Goal: Task Accomplishment & Management: Understand process/instructions

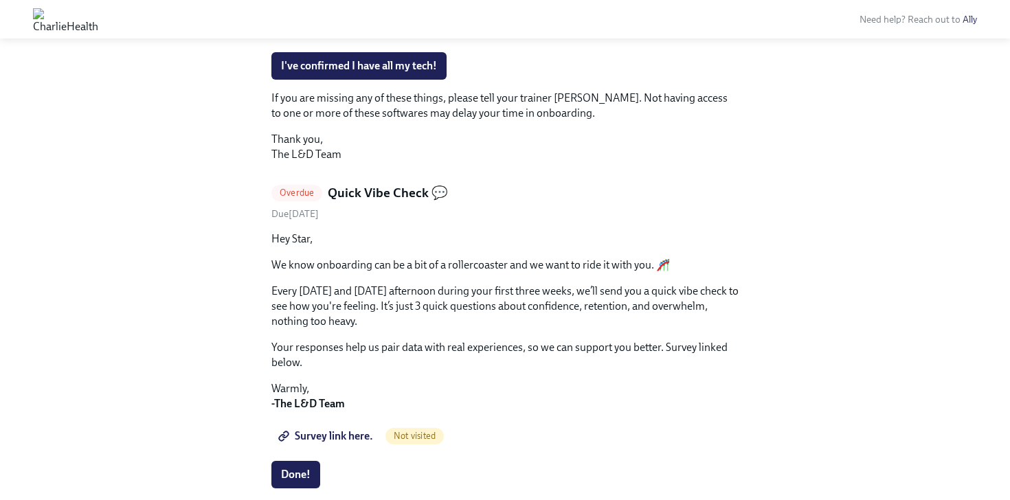
scroll to position [853, 0]
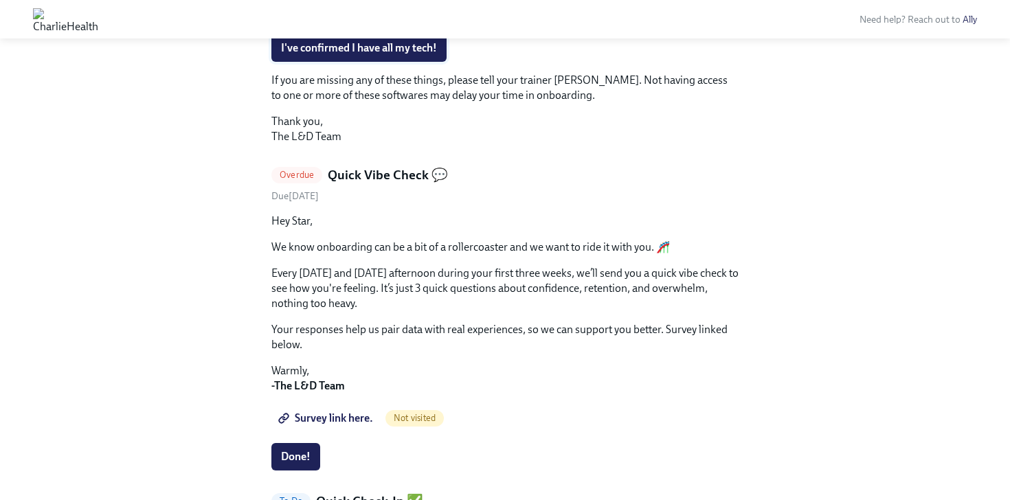
click at [360, 55] on span "I've confirmed I have all my tech!" at bounding box center [359, 48] width 156 height 14
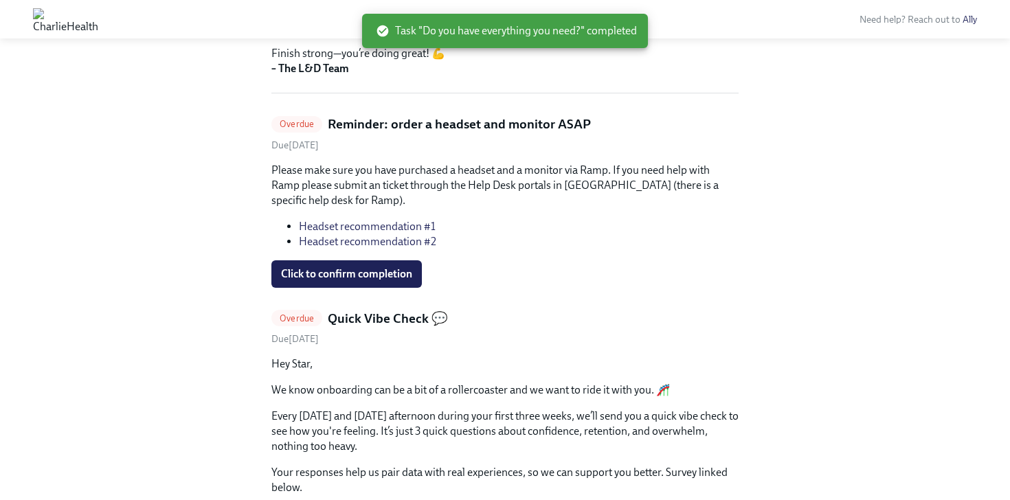
scroll to position [264, 0]
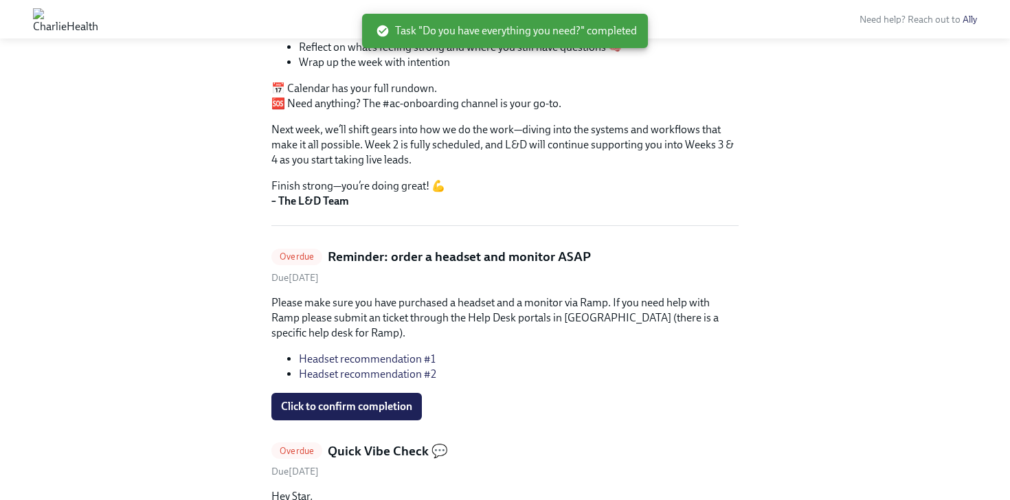
drag, startPoint x: 360, startPoint y: 294, endPoint x: 449, endPoint y: 181, distance: 143.3
click at [361, 280] on div "Overdue Reminder: order a headset and monitor ASAP Due [DATE] Please make sure …" at bounding box center [504, 334] width 467 height 172
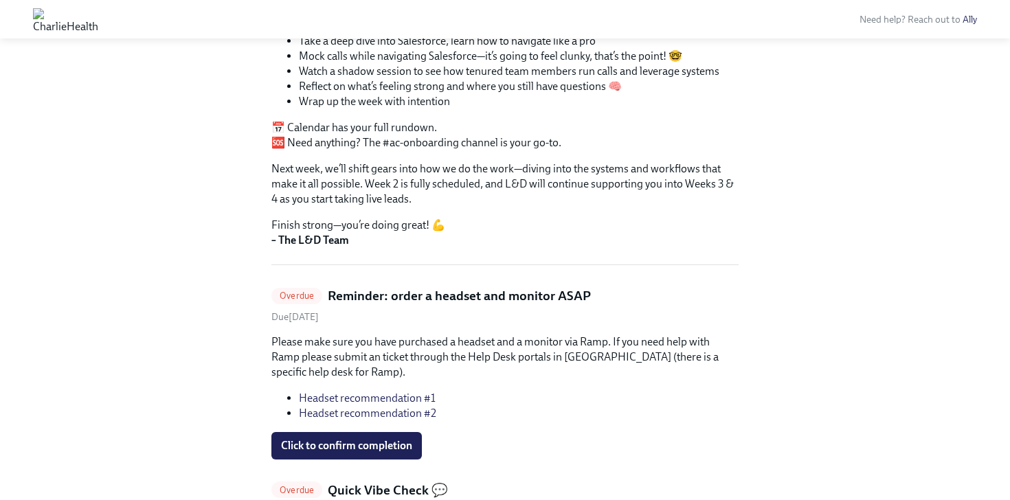
scroll to position [213, 0]
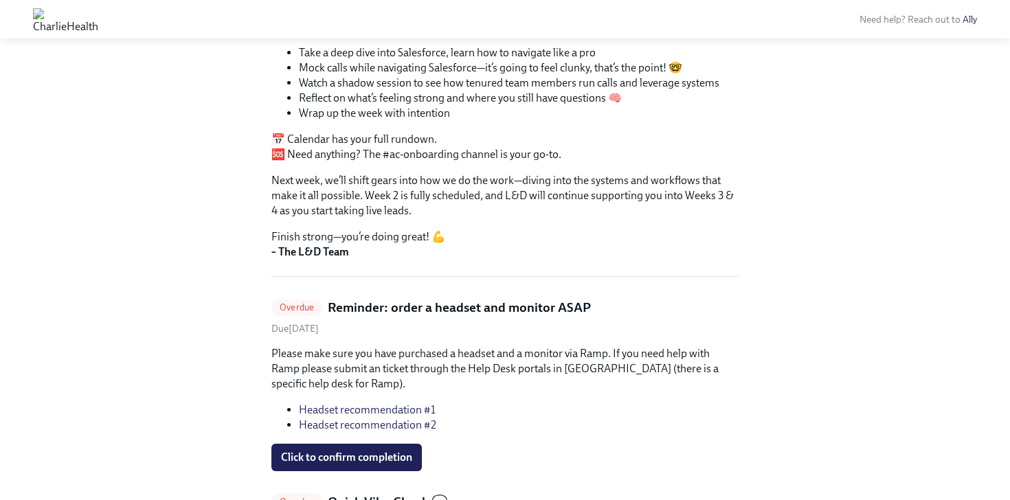
click at [389, 411] on link "Headset recommendation #1" at bounding box center [367, 409] width 137 height 13
click at [358, 424] on link "Headset recommendation #2" at bounding box center [367, 424] width 137 height 13
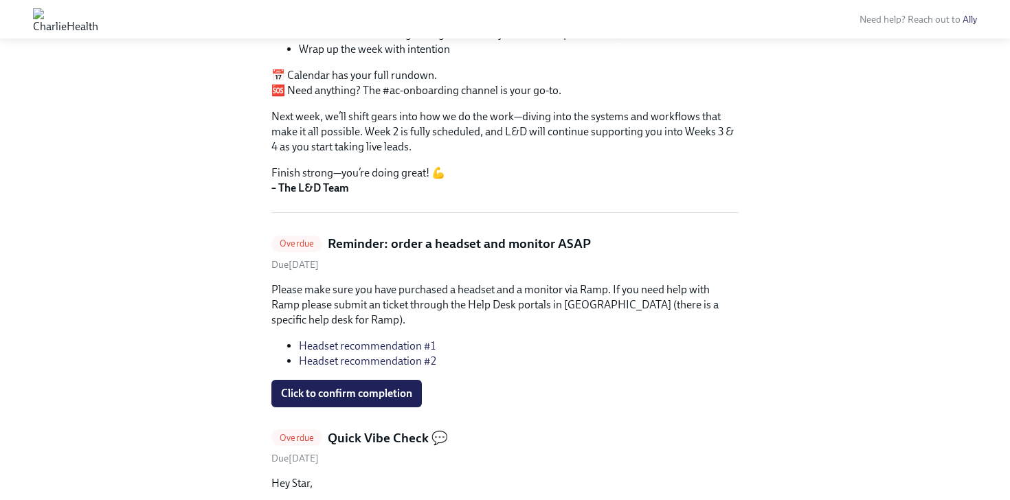
scroll to position [277, 0]
click at [409, 360] on link "Headset recommendation #2" at bounding box center [367, 360] width 137 height 13
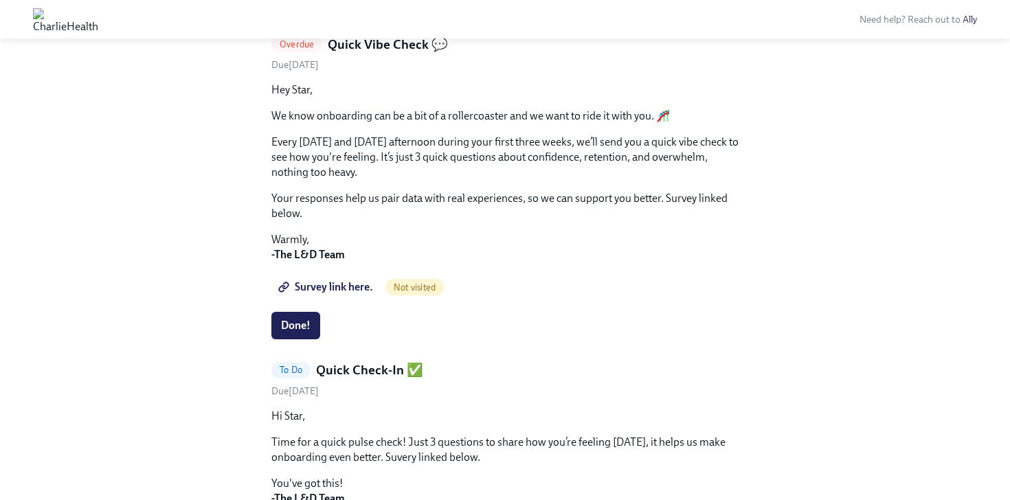
scroll to position [694, 0]
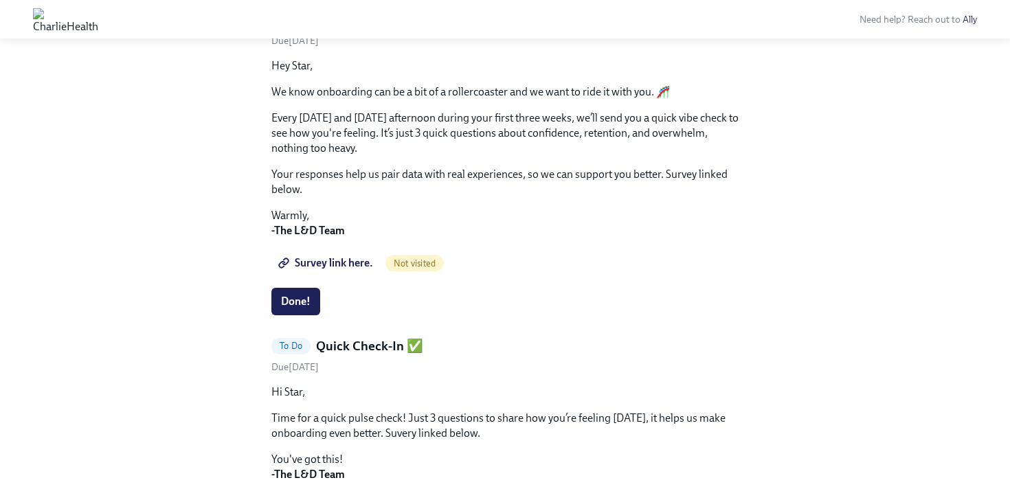
click at [356, 264] on span "Survey link here." at bounding box center [327, 263] width 92 height 14
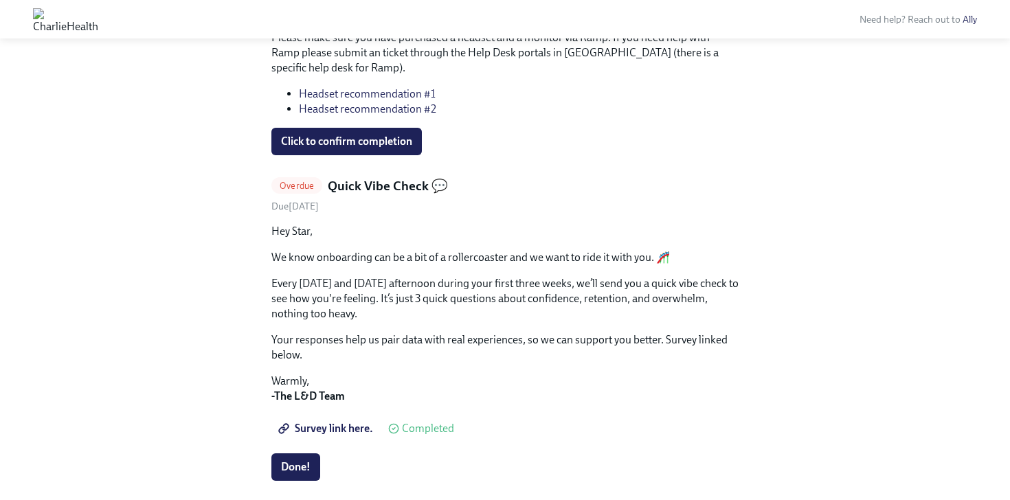
scroll to position [521, 0]
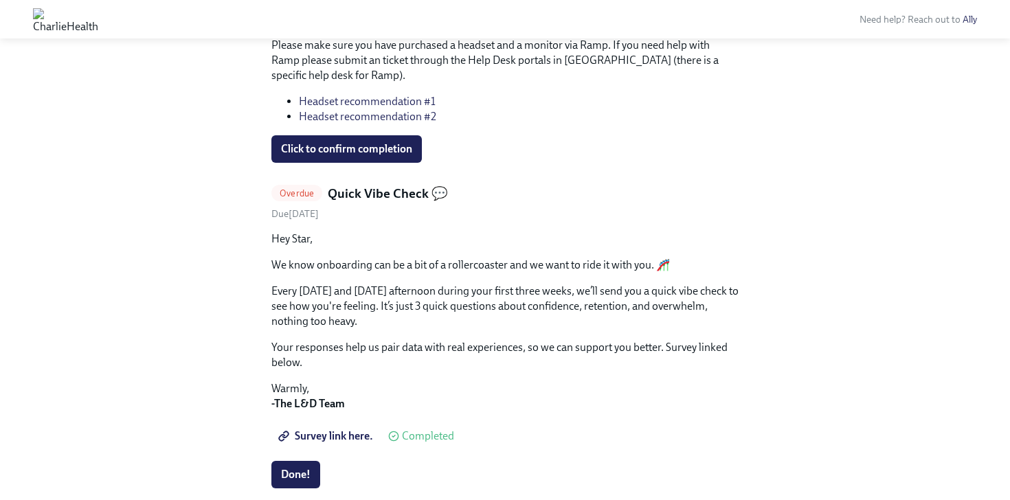
click at [310, 204] on link "Overdue Quick Vibe Check 💬 Due [DATE]" at bounding box center [504, 203] width 467 height 36
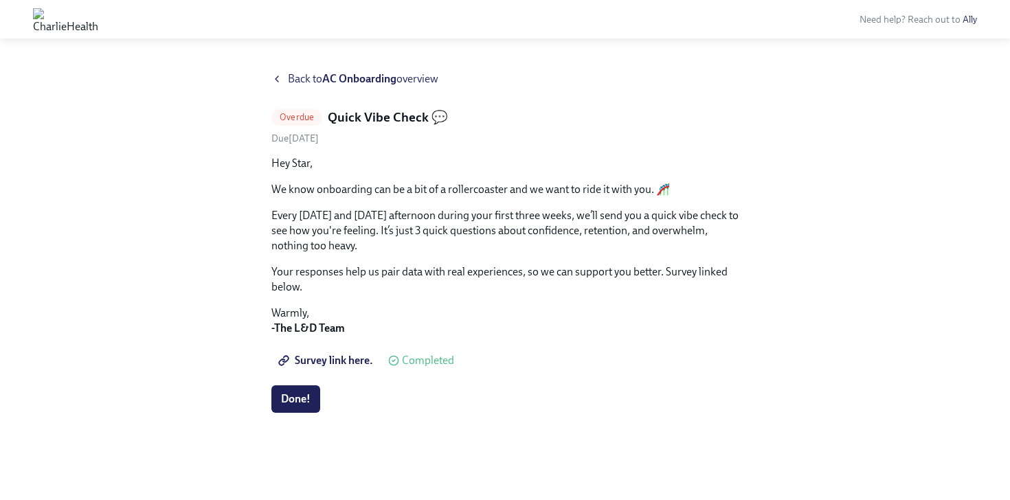
click at [284, 75] on div "Back to AC Onboarding overview" at bounding box center [504, 78] width 467 height 15
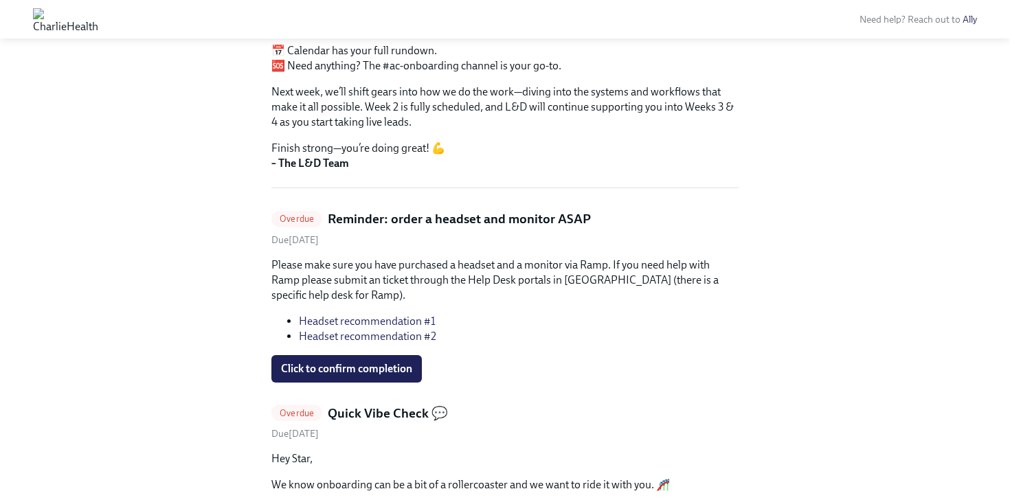
scroll to position [330, 0]
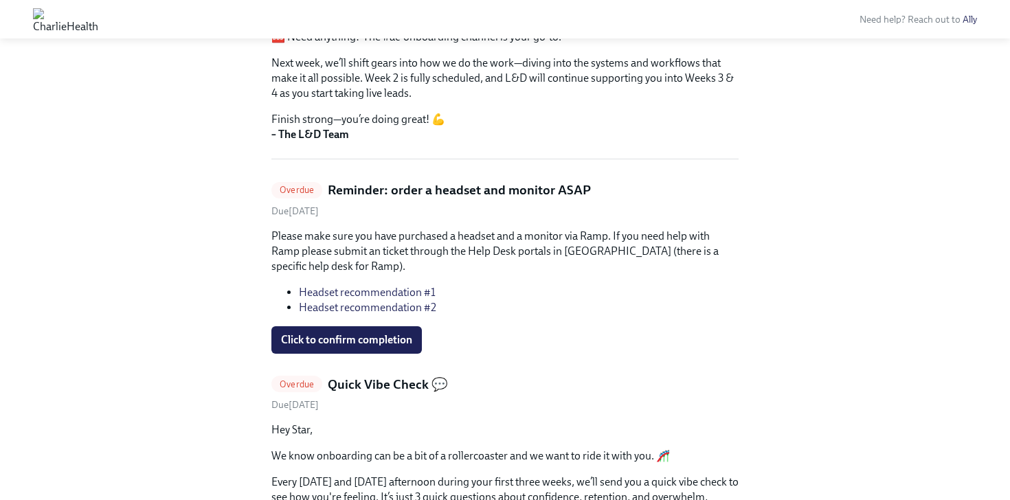
click at [380, 292] on link "Headset recommendation #1" at bounding box center [367, 292] width 137 height 13
click at [365, 342] on span "Click to confirm completion" at bounding box center [346, 340] width 131 height 14
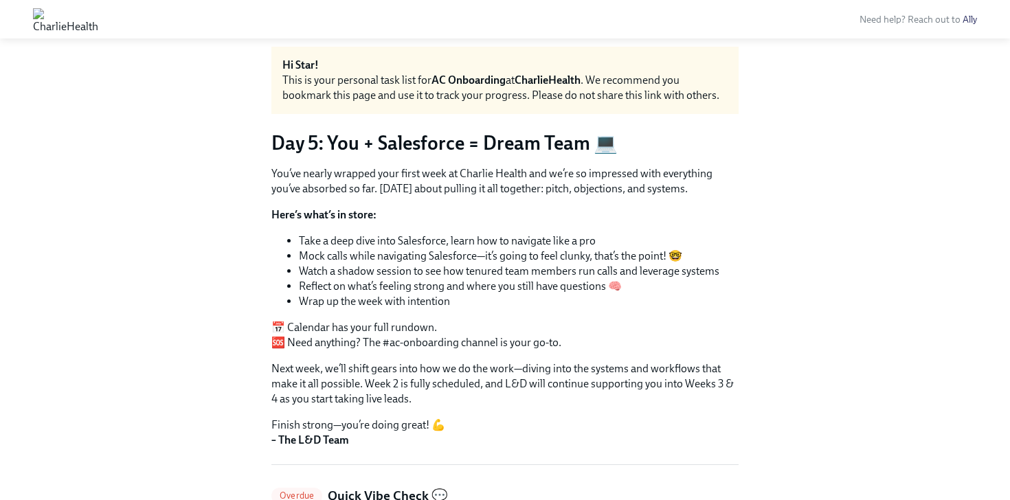
scroll to position [0, 0]
